Goal: Task Accomplishment & Management: Manage account settings

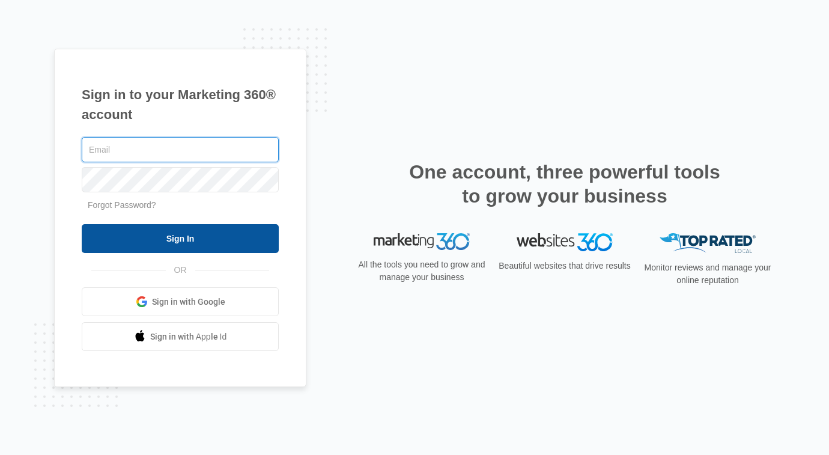
type input "[EMAIL_ADDRESS][DOMAIN_NAME]"
click at [152, 240] on input "Sign In" at bounding box center [180, 238] width 197 height 29
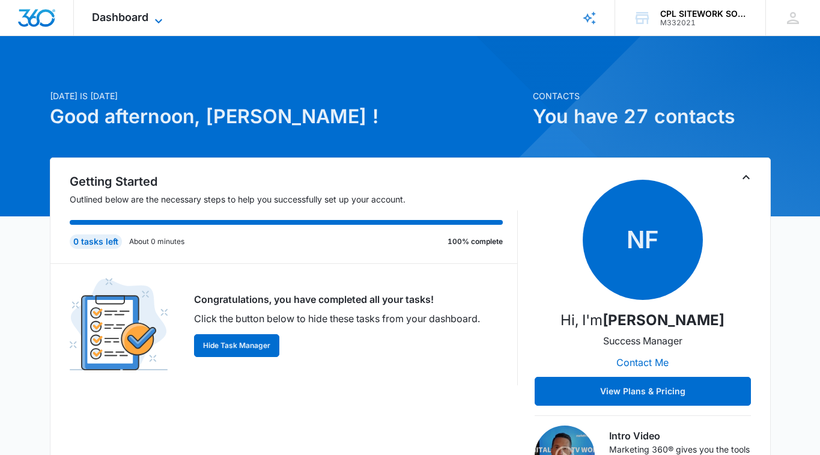
click at [139, 20] on span "Dashboard" at bounding box center [120, 17] width 56 height 13
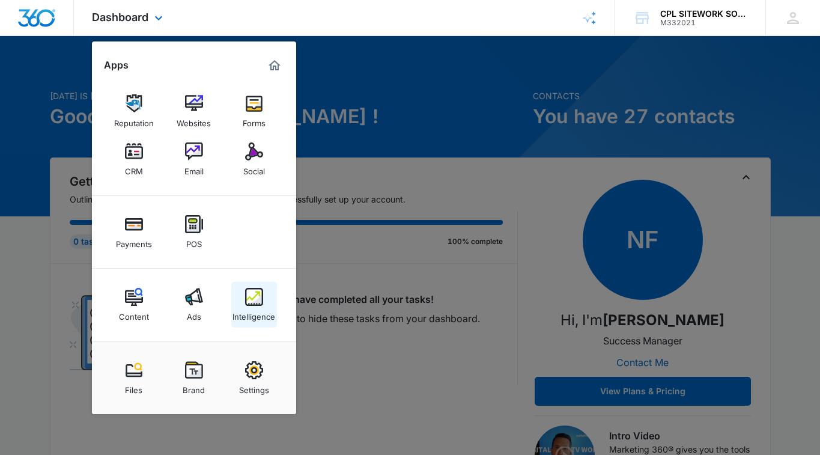
click at [251, 303] on img at bounding box center [254, 297] width 18 height 18
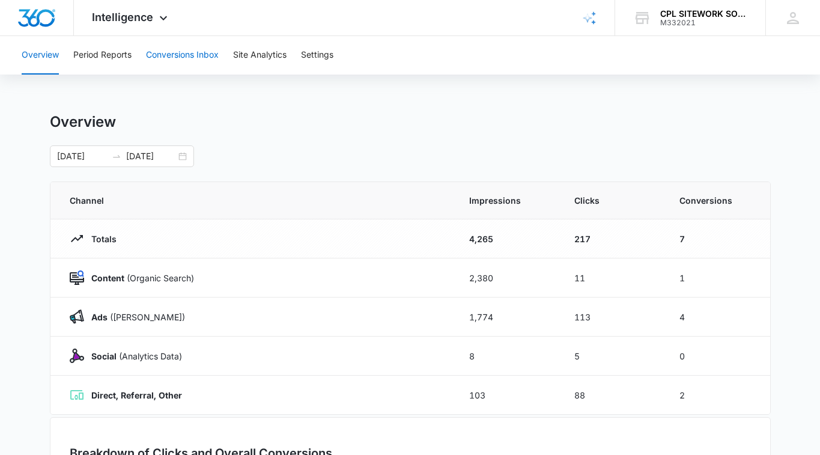
click at [213, 56] on button "Conversions Inbox" at bounding box center [182, 55] width 73 height 38
